Goal: Find specific page/section: Find specific page/section

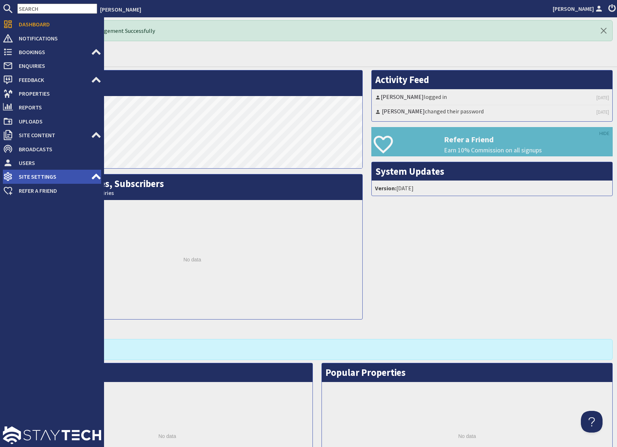
click at [98, 177] on use at bounding box center [96, 177] width 9 height 6
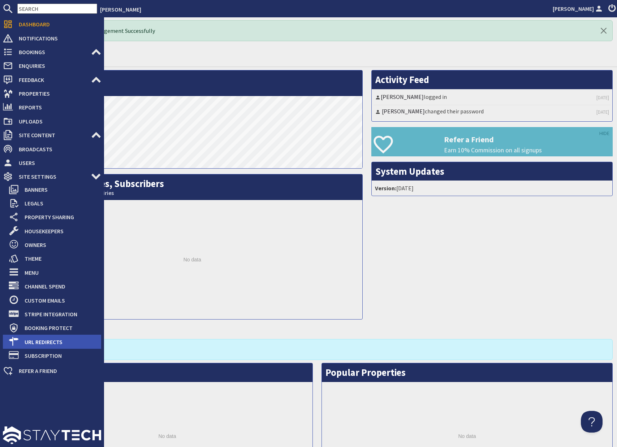
click at [53, 343] on span "URL Redirects" at bounding box center [60, 342] width 82 height 12
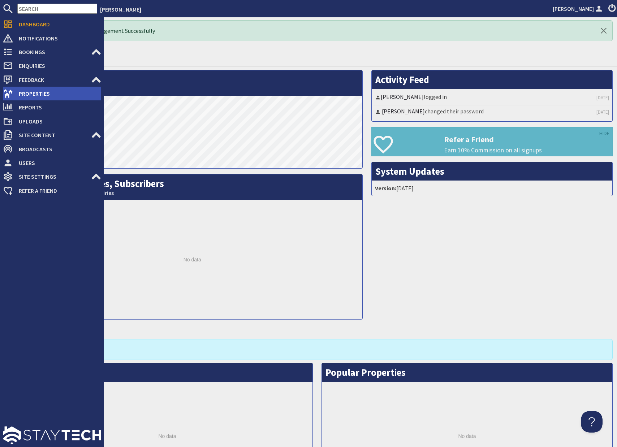
click at [25, 94] on span "Properties" at bounding box center [57, 94] width 88 height 12
